Goal: Ask a question

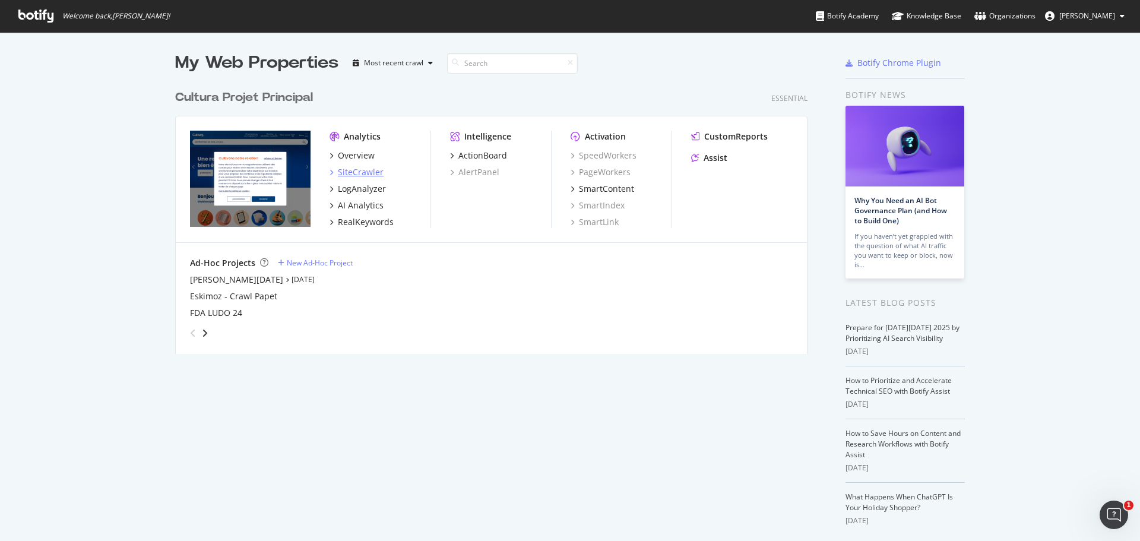
click at [355, 167] on div "SiteCrawler" at bounding box center [361, 172] width 46 height 12
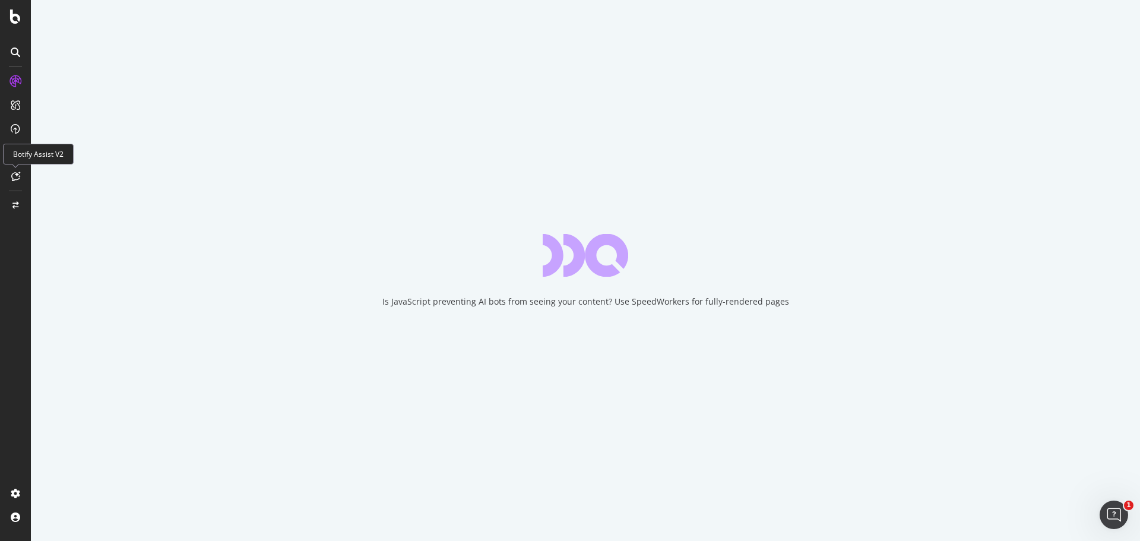
click at [15, 179] on icon at bounding box center [15, 176] width 9 height 9
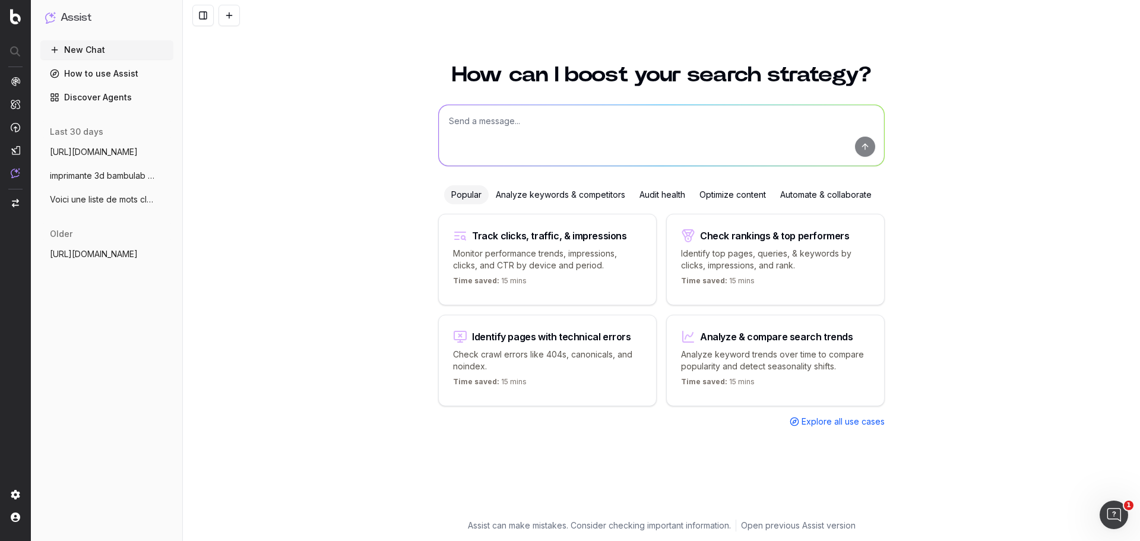
click at [502, 132] on textarea at bounding box center [661, 135] width 445 height 61
paste textarea "[URL][DOMAIN_NAME] [URL][DOMAIN_NAME] [URL][DOMAIN_NAME] [URL][DOMAIN_NAME] [UR…"
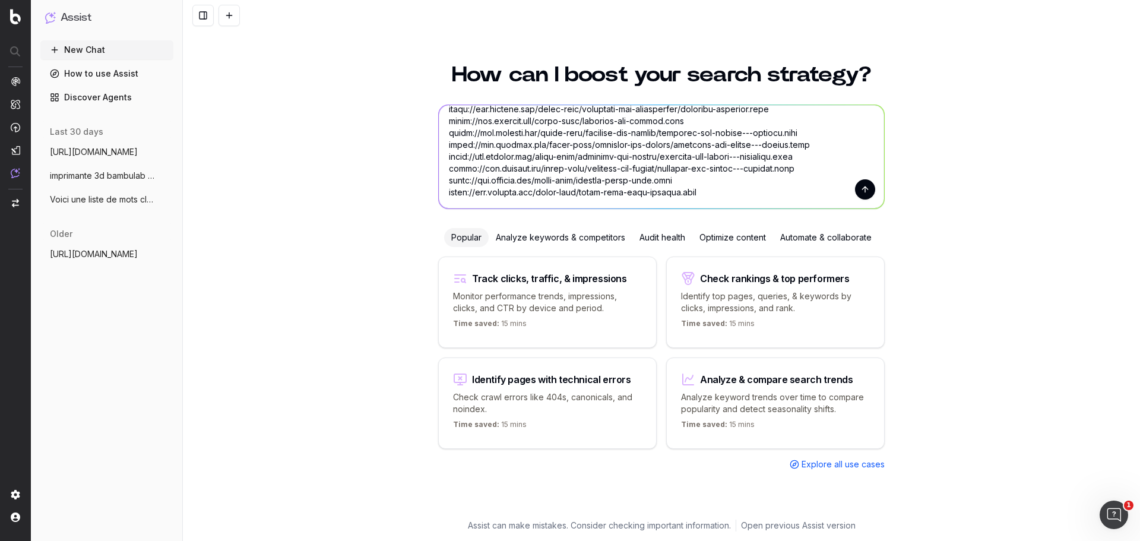
scroll to position [4109, 0]
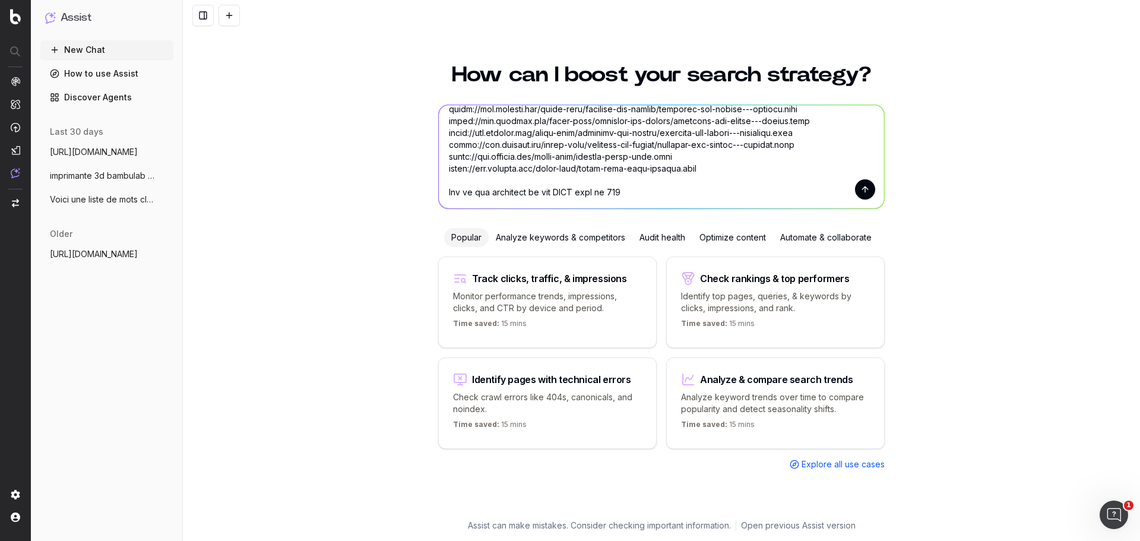
type textarea "[URL][DOMAIN_NAME] [URL][DOMAIN_NAME] [URL][DOMAIN_NAME] [URL][DOMAIN_NAME] [UR…"
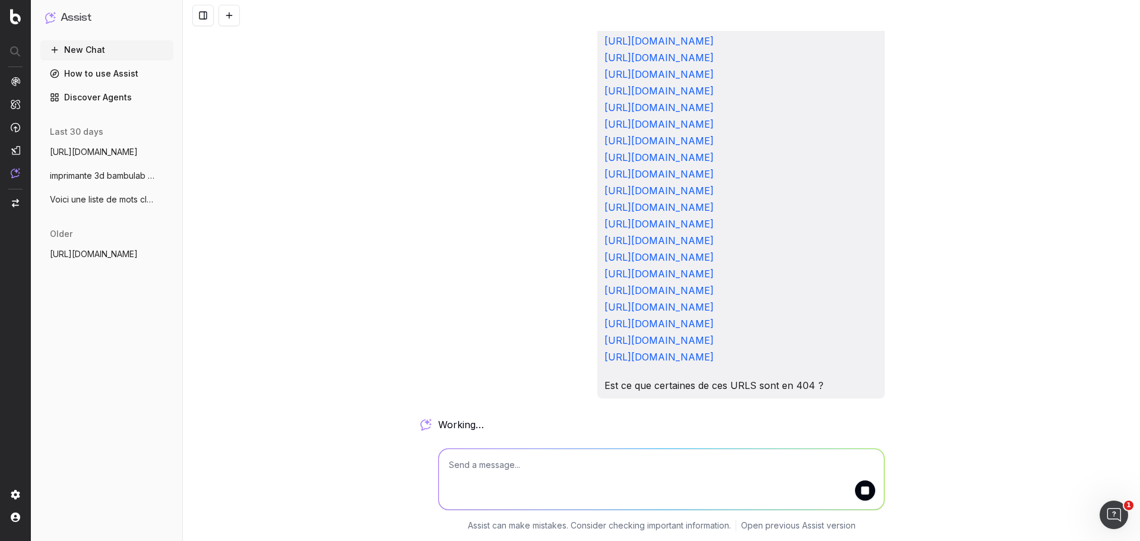
scroll to position [6169, 0]
click at [316, 366] on div "[URL][DOMAIN_NAME] [URL][DOMAIN_NAME] [URL][DOMAIN_NAME] [URL][DOMAIN_NAME] [UR…" at bounding box center [661, 270] width 957 height 541
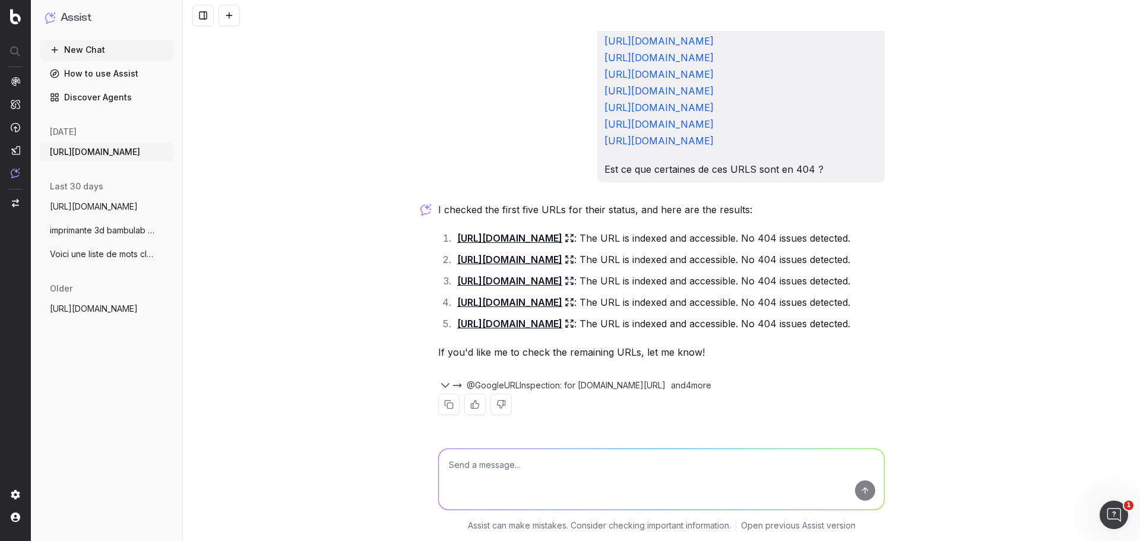
scroll to position [6468, 0]
click at [537, 471] on textarea at bounding box center [661, 479] width 445 height 61
type textarea "Check all the urls and tell me if some of them have a 404 html code"
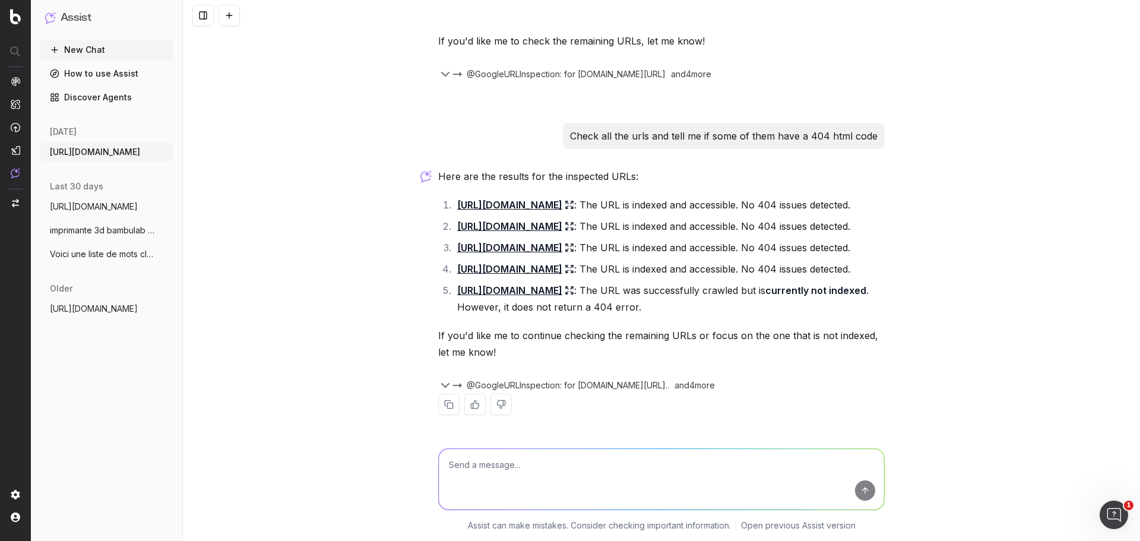
scroll to position [6879, 0]
click at [461, 461] on textarea at bounding box center [661, 479] width 445 height 61
type textarea "continue chacking urms"
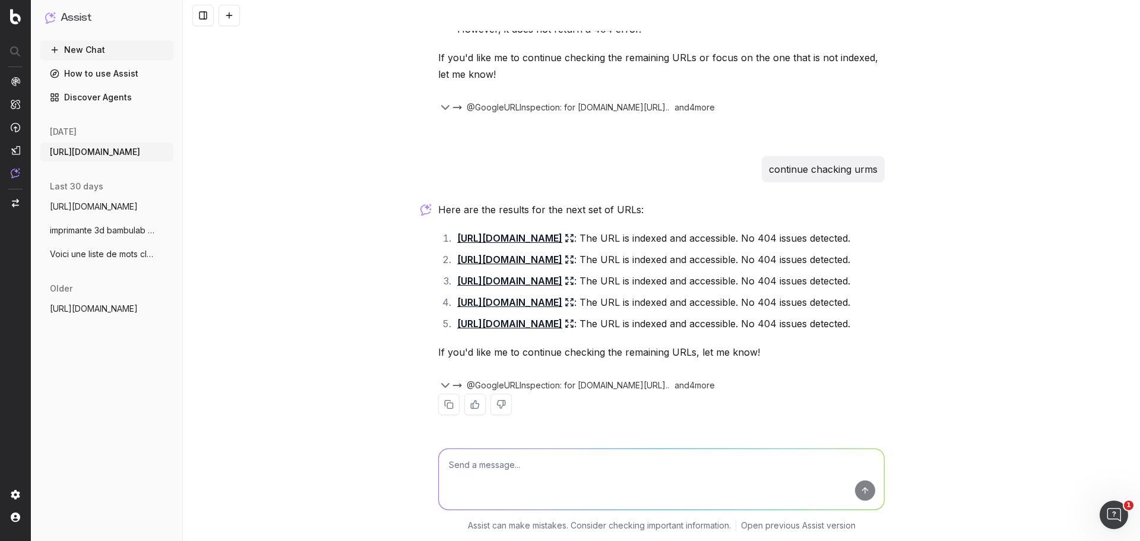
scroll to position [7290, 0]
click at [619, 461] on textarea at bounding box center [661, 479] width 445 height 61
click at [521, 452] on textarea at bounding box center [661, 479] width 445 height 61
type textarea "continu"
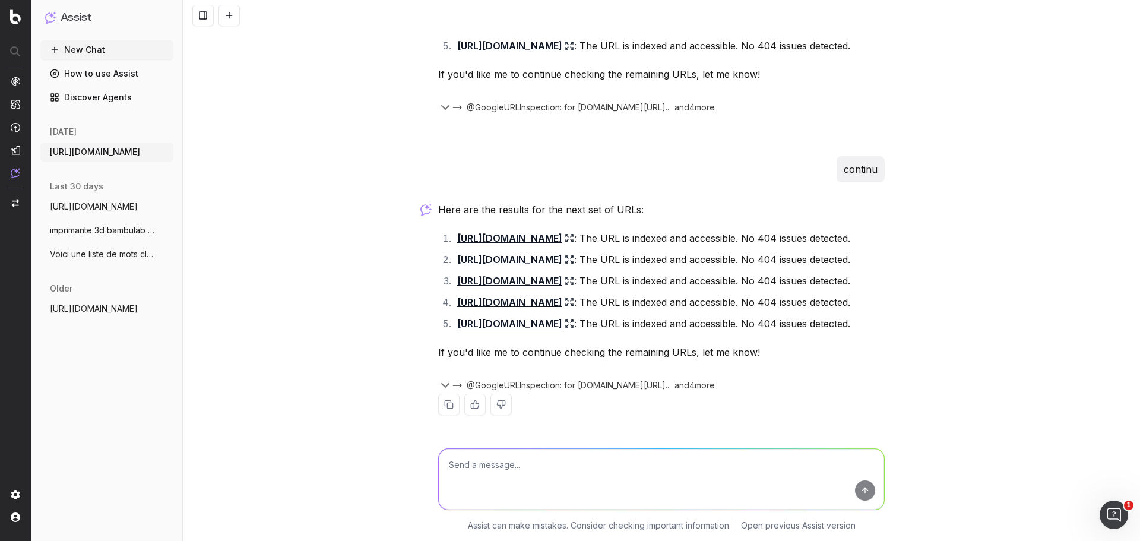
scroll to position [7717, 0]
type textarea "continue"
click at [630, 449] on textarea at bounding box center [661, 479] width 445 height 61
type textarea "continue"
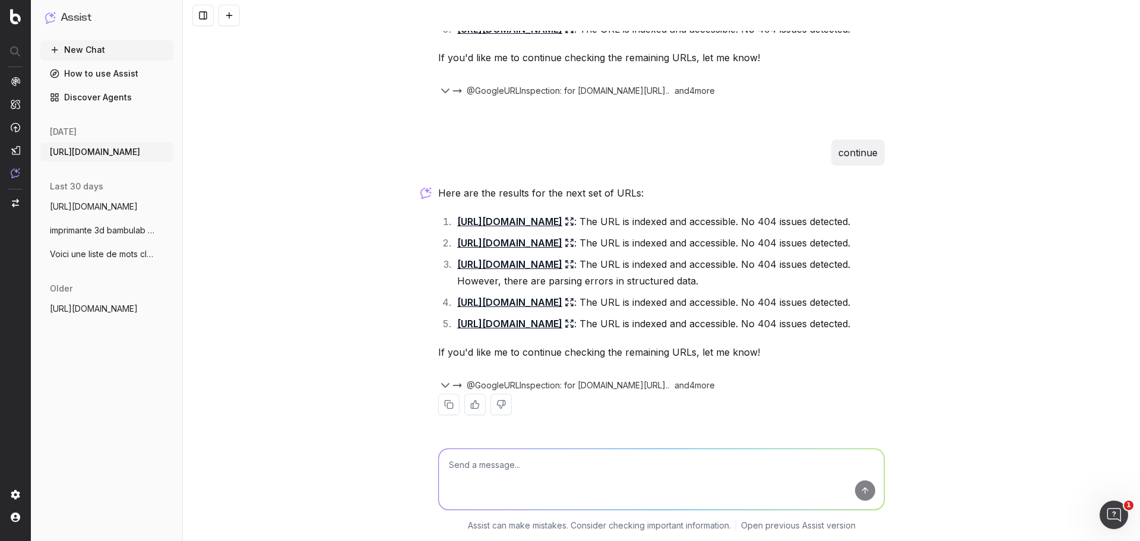
scroll to position [8555, 0]
click at [483, 459] on textarea at bounding box center [661, 479] width 445 height 61
type textarea "Ckeck all of them and juste tell me if there is 404 issues"
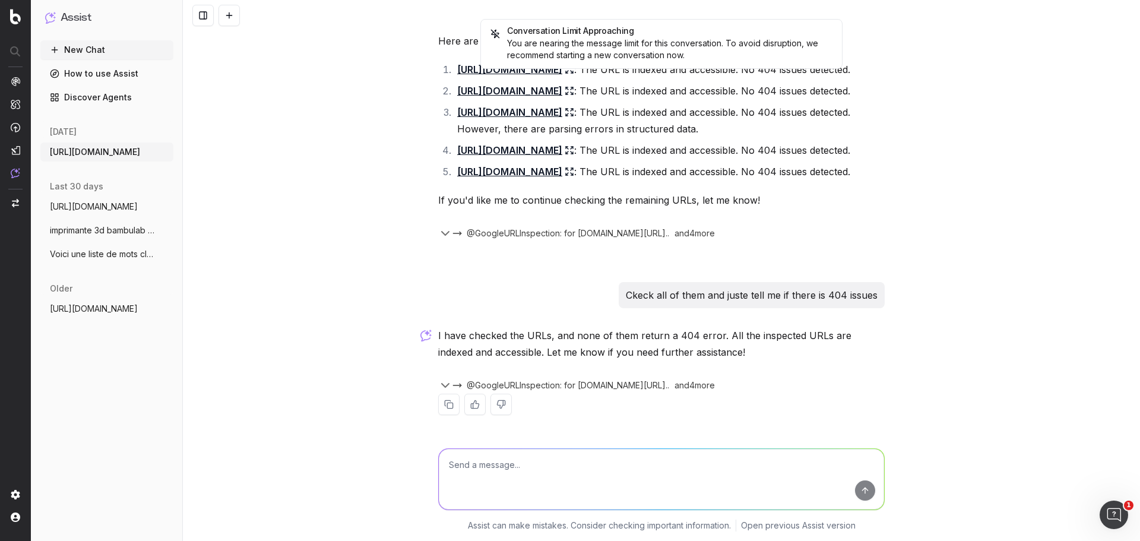
scroll to position [8707, 0]
